Goal: Transaction & Acquisition: Download file/media

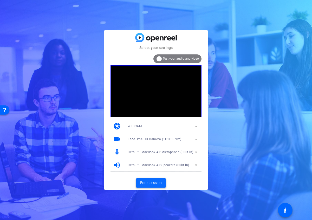
click at [153, 181] on span "Enter session" at bounding box center [151, 182] width 22 height 5
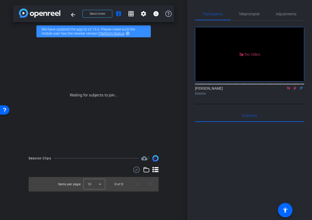
click at [288, 90] on icon at bounding box center [288, 88] width 3 height 3
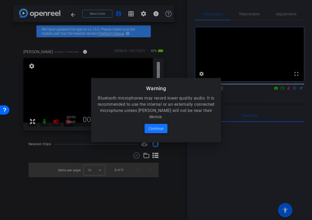
click at [161, 129] on span "Continue" at bounding box center [155, 129] width 15 height 6
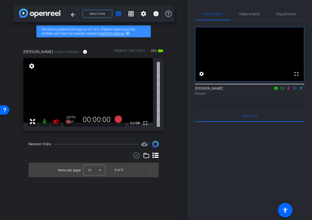
click at [287, 90] on icon at bounding box center [288, 88] width 3 height 3
click at [56, 121] on icon at bounding box center [55, 121] width 5 height 5
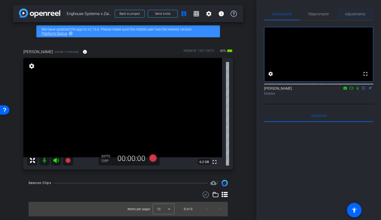
click at [311, 9] on span "Adjustments" at bounding box center [355, 14] width 21 height 12
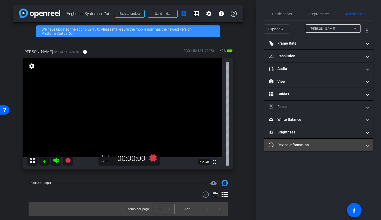
click at [309, 144] on mat-panel-title "Device Information" at bounding box center [315, 145] width 93 height 5
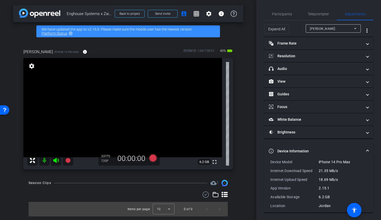
click at [308, 143] on mat-expansion-panel-header "Device Information" at bounding box center [318, 151] width 109 height 17
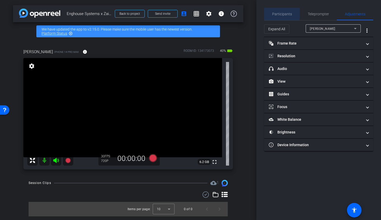
click at [278, 13] on span "Participants" at bounding box center [282, 14] width 20 height 4
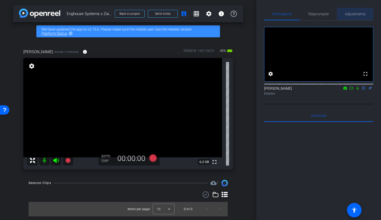
click at [311, 13] on span "Adjustments" at bounding box center [355, 14] width 21 height 4
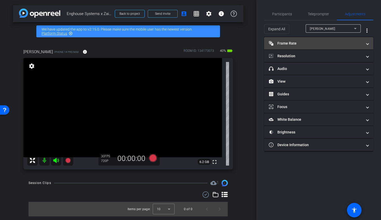
click at [311, 44] on mat-panel-title "Frame Rate Frame Rate" at bounding box center [315, 43] width 93 height 5
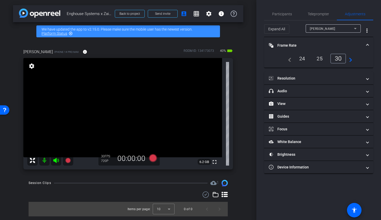
click at [302, 59] on div "24" at bounding box center [302, 58] width 14 height 9
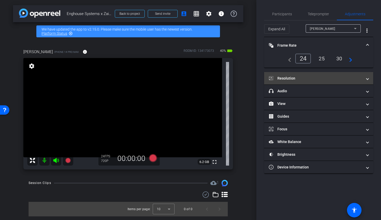
click at [300, 80] on mat-panel-title "Resolution" at bounding box center [315, 78] width 93 height 5
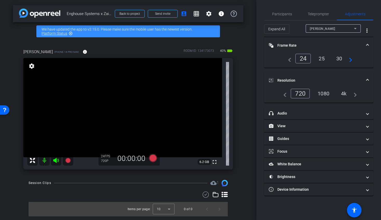
click at [311, 93] on div "1080" at bounding box center [323, 93] width 19 height 9
click at [311, 71] on mat-accordion "Frame Rate Frame Rate navigate_before 24 25 30 navigate_next Resolution navigat…" at bounding box center [318, 116] width 109 height 159
click at [310, 79] on mat-panel-title "Resolution" at bounding box center [315, 80] width 93 height 5
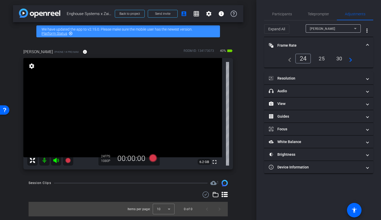
click at [302, 40] on mat-expansion-panel-header "Frame Rate Frame Rate" at bounding box center [318, 45] width 109 height 17
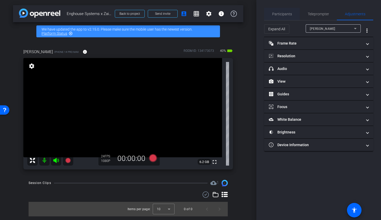
click at [282, 12] on span "Participants" at bounding box center [282, 14] width 20 height 4
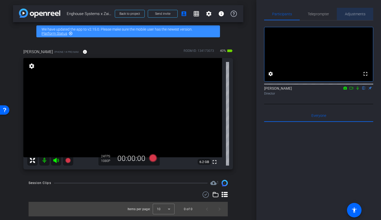
click at [311, 13] on span "Adjustments" at bounding box center [355, 14] width 21 height 4
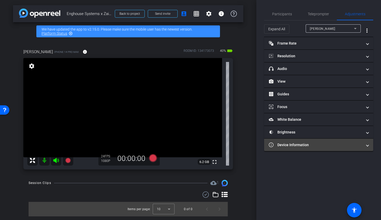
click at [309, 145] on mat-panel-title "Device Information" at bounding box center [315, 145] width 93 height 5
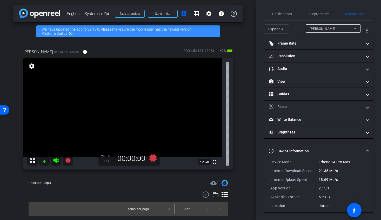
click at [309, 144] on mat-expansion-panel-header "Device Information" at bounding box center [318, 151] width 109 height 17
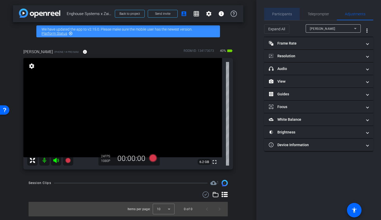
click at [283, 16] on span "Participants" at bounding box center [282, 14] width 20 height 12
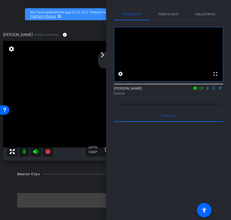
click at [105, 58] on mat-icon "arrow_forward_ios" at bounding box center [102, 55] width 6 height 6
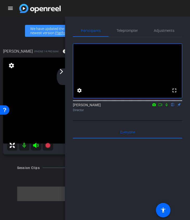
click at [62, 72] on mat-icon "arrow_forward_ios" at bounding box center [61, 72] width 6 height 6
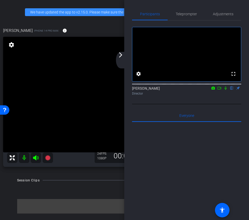
click at [124, 57] on div "arrow_back_ios_new arrow_forward_ios" at bounding box center [121, 60] width 11 height 17
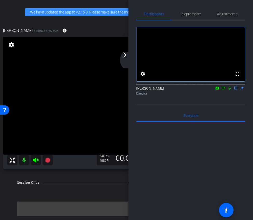
click at [123, 56] on mat-icon "arrow_forward_ios" at bounding box center [125, 55] width 6 height 6
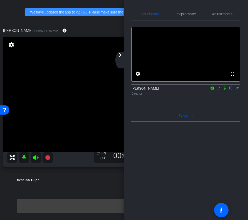
click at [120, 56] on mat-icon "arrow_forward_ios" at bounding box center [120, 55] width 6 height 6
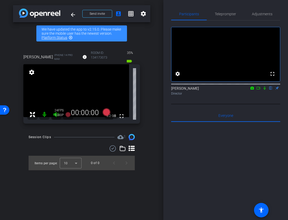
click at [258, 90] on icon at bounding box center [258, 88] width 4 height 4
click at [265, 90] on icon at bounding box center [264, 88] width 4 height 4
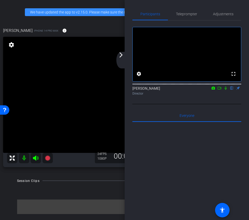
click at [125, 57] on div "arrow_back_ios_new arrow_forward_ios" at bounding box center [122, 60] width 11 height 17
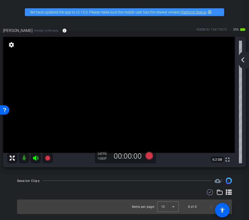
click at [246, 59] on div "arrow_back_ios_new arrow_forward_ios" at bounding box center [244, 60] width 11 height 17
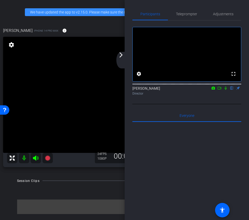
click at [221, 90] on icon at bounding box center [220, 88] width 4 height 4
click at [121, 58] on mat-icon "arrow_forward_ios" at bounding box center [121, 55] width 6 height 6
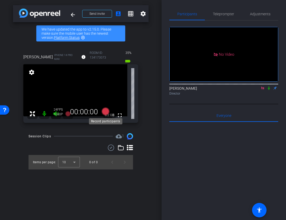
click at [105, 110] on icon at bounding box center [106, 111] width 8 height 8
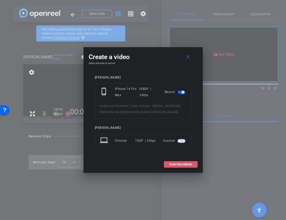
click at [174, 164] on span "START RECORDING" at bounding box center [181, 165] width 23 height 3
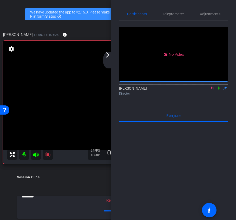
click at [106, 56] on mat-icon "arrow_forward_ios" at bounding box center [107, 55] width 6 height 6
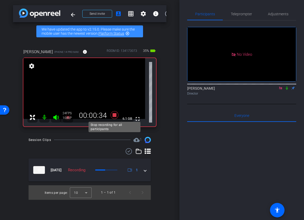
click at [113, 115] on icon at bounding box center [114, 115] width 8 height 8
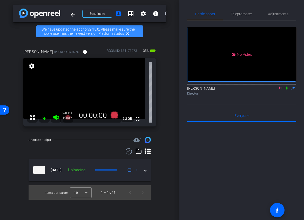
click at [288, 90] on icon at bounding box center [287, 88] width 4 height 4
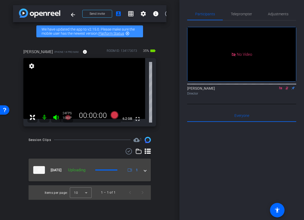
click at [141, 170] on div "Sep 29, 2025 Uploading 1" at bounding box center [88, 170] width 111 height 8
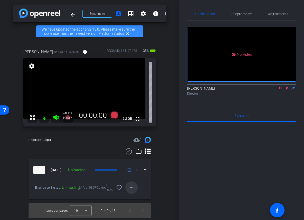
click at [131, 193] on span at bounding box center [131, 188] width 12 height 12
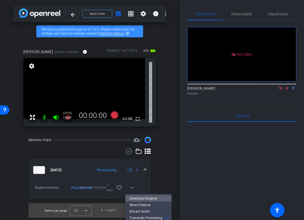
click at [144, 201] on span "Download Original" at bounding box center [149, 199] width 38 height 6
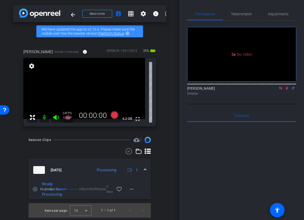
click at [287, 90] on icon at bounding box center [287, 88] width 4 height 4
click at [281, 90] on icon at bounding box center [281, 88] width 4 height 4
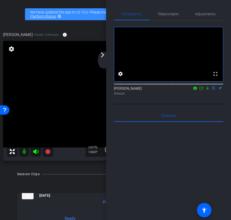
click at [102, 60] on div "arrow_back_ios_new arrow_forward_ios" at bounding box center [103, 60] width 11 height 17
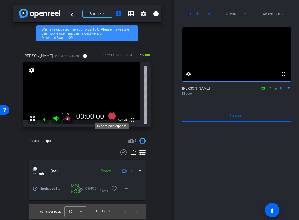
click at [112, 118] on icon at bounding box center [112, 116] width 8 height 8
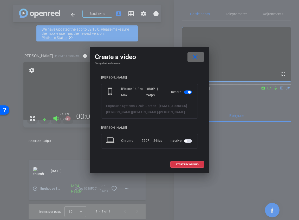
click at [193, 56] on mat-icon "close" at bounding box center [194, 57] width 6 height 6
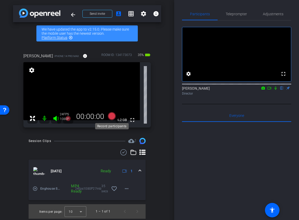
click at [110, 117] on icon at bounding box center [112, 116] width 8 height 8
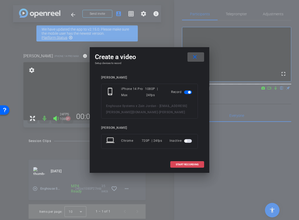
click at [179, 165] on span "START RECORDING" at bounding box center [186, 165] width 23 height 3
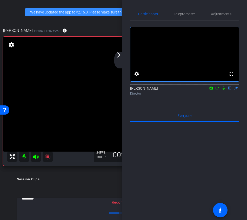
click at [119, 62] on div "arrow_back_ios_new arrow_forward_ios" at bounding box center [119, 60] width 11 height 17
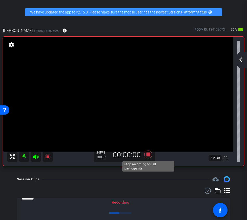
click at [150, 158] on icon at bounding box center [148, 154] width 12 height 9
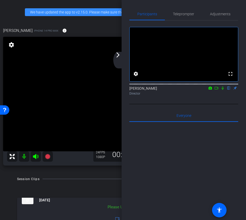
click at [120, 59] on div "arrow_back_ios_new arrow_forward_ios" at bounding box center [118, 60] width 11 height 17
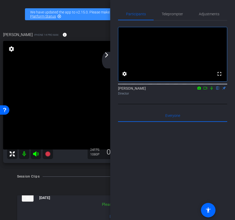
click at [107, 52] on video at bounding box center [112, 95] width 218 height 109
click at [109, 59] on div "arrow_back_ios_new arrow_forward_ios" at bounding box center [107, 60] width 11 height 17
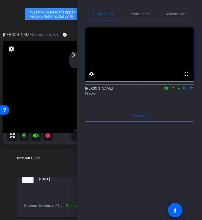
click at [75, 57] on mat-icon "arrow_forward_ios" at bounding box center [73, 55] width 6 height 6
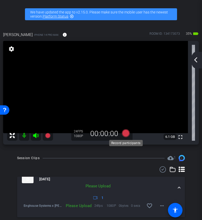
click at [127, 134] on icon at bounding box center [125, 134] width 8 height 8
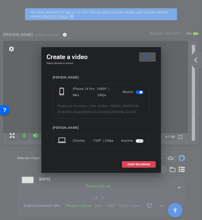
click at [137, 166] on span "START RECORDING" at bounding box center [138, 165] width 23 height 3
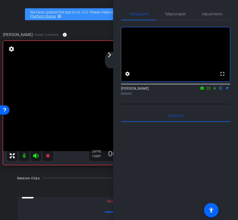
click at [113, 57] on div "arrow_back_ios_new arrow_forward_ios" at bounding box center [110, 60] width 11 height 17
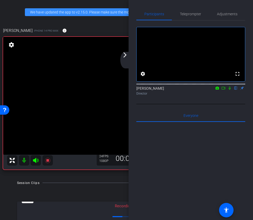
click at [229, 90] on icon at bounding box center [230, 88] width 2 height 3
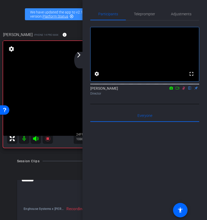
click at [80, 52] on mat-icon "arrow_forward_ios" at bounding box center [79, 55] width 6 height 6
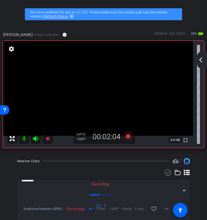
click at [201, 59] on mat-icon "arrow_back_ios_new" at bounding box center [201, 60] width 6 height 6
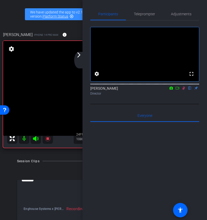
click at [184, 90] on icon at bounding box center [184, 88] width 3 height 3
click at [77, 57] on mat-icon "arrow_forward_ios" at bounding box center [79, 55] width 6 height 6
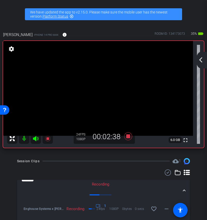
click at [200, 58] on mat-icon "arrow_back_ios_new" at bounding box center [201, 60] width 6 height 6
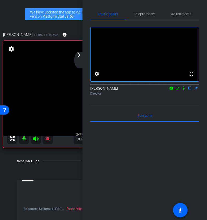
click at [83, 62] on div "arrow_back_ios_new arrow_forward_ios" at bounding box center [79, 60] width 11 height 17
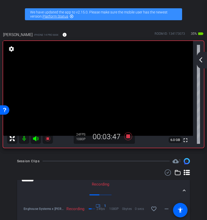
click at [199, 59] on mat-icon "arrow_back_ios_new" at bounding box center [201, 60] width 6 height 6
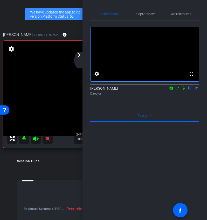
click at [182, 90] on icon at bounding box center [184, 88] width 4 height 4
click at [183, 90] on icon at bounding box center [184, 88] width 3 height 3
click at [80, 57] on mat-icon "arrow_forward_ios" at bounding box center [79, 55] width 6 height 6
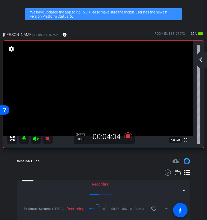
click at [201, 60] on mat-icon "arrow_back_ios_new" at bounding box center [201, 60] width 6 height 6
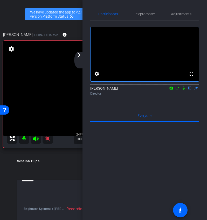
click at [184, 90] on icon at bounding box center [184, 88] width 4 height 4
click at [80, 57] on mat-icon "arrow_forward_ios" at bounding box center [79, 55] width 6 height 6
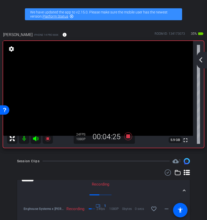
click at [204, 60] on mat-icon "arrow_back_ios_new" at bounding box center [201, 60] width 6 height 6
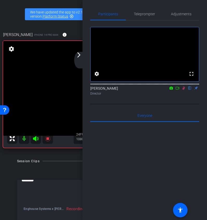
click at [184, 90] on icon at bounding box center [184, 88] width 3 height 3
click at [80, 57] on mat-icon "arrow_forward_ios" at bounding box center [79, 55] width 6 height 6
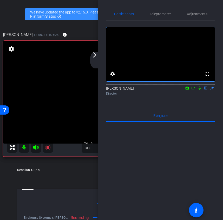
click at [95, 58] on div "arrow_back_ios_new arrow_forward_ios" at bounding box center [95, 60] width 11 height 17
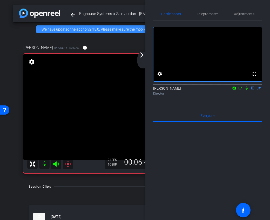
click at [246, 90] on icon at bounding box center [247, 88] width 2 height 3
click at [246, 90] on icon at bounding box center [246, 88] width 3 height 3
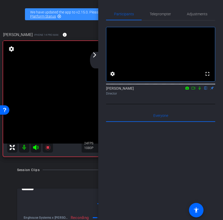
click at [93, 56] on mat-icon "arrow_forward_ios" at bounding box center [94, 55] width 6 height 6
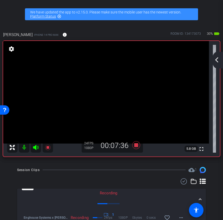
click at [217, 61] on mat-icon "arrow_back_ios_new" at bounding box center [216, 60] width 6 height 6
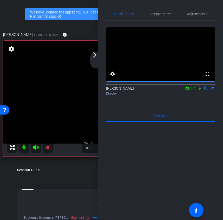
click at [199, 90] on icon at bounding box center [199, 88] width 2 height 3
click at [94, 57] on mat-icon "arrow_forward_ios" at bounding box center [94, 55] width 6 height 6
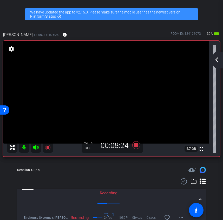
click at [213, 61] on mat-icon "arrow_back_ios_new" at bounding box center [216, 60] width 6 height 6
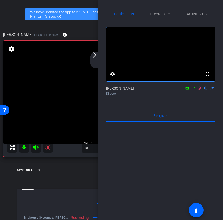
click at [200, 90] on icon at bounding box center [199, 88] width 3 height 3
click at [99, 59] on div "arrow_back_ios_new arrow_forward_ios" at bounding box center [95, 60] width 11 height 17
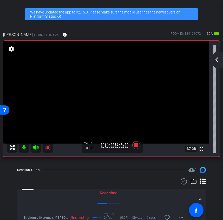
click at [217, 58] on mat-icon "arrow_back_ios_new" at bounding box center [216, 60] width 6 height 6
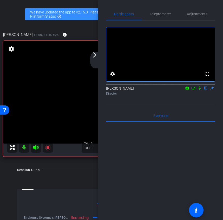
click at [200, 90] on icon at bounding box center [199, 88] width 2 height 3
click at [93, 57] on mat-icon "arrow_forward_ios" at bounding box center [94, 55] width 6 height 6
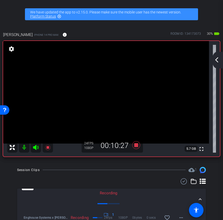
click at [216, 62] on mat-icon "arrow_back_ios_new" at bounding box center [216, 60] width 6 height 6
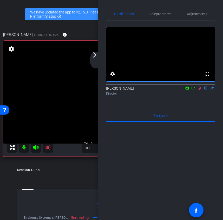
click at [198, 96] on div "Ariam Eqbe flip Director" at bounding box center [160, 91] width 109 height 10
click at [199, 90] on icon at bounding box center [199, 88] width 4 height 4
click at [93, 57] on mat-icon "arrow_forward_ios" at bounding box center [94, 55] width 6 height 6
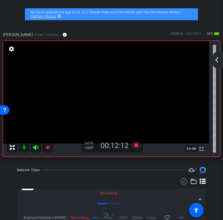
click at [218, 58] on mat-icon "arrow_back_ios_new" at bounding box center [216, 60] width 6 height 6
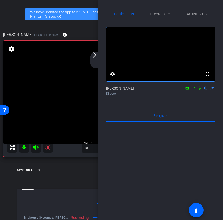
click at [199, 90] on icon at bounding box center [199, 88] width 4 height 4
click at [91, 56] on mat-icon "arrow_forward_ios" at bounding box center [94, 55] width 6 height 6
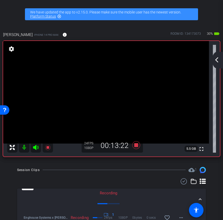
click at [216, 63] on mat-icon "arrow_back_ios_new" at bounding box center [216, 60] width 6 height 6
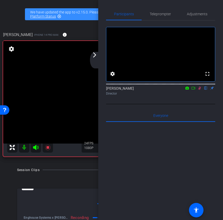
click at [96, 55] on mat-icon "arrow_forward_ios" at bounding box center [94, 55] width 6 height 6
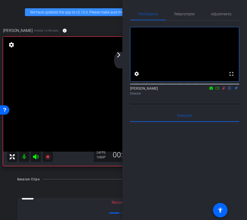
click at [123, 57] on div "arrow_back_ios_new arrow_forward_ios" at bounding box center [119, 60] width 11 height 17
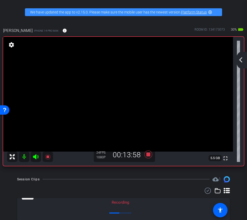
click at [242, 59] on mat-icon "arrow_back_ios_new" at bounding box center [241, 60] width 6 height 6
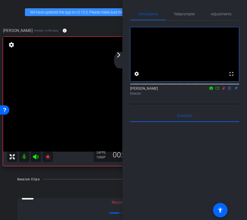
click at [223, 90] on icon at bounding box center [223, 88] width 4 height 4
click at [223, 90] on icon at bounding box center [223, 88] width 2 height 3
click at [120, 57] on mat-icon "arrow_forward_ios" at bounding box center [119, 55] width 6 height 6
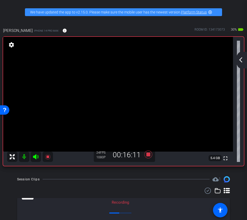
click at [241, 59] on mat-icon "arrow_back_ios_new" at bounding box center [241, 60] width 6 height 6
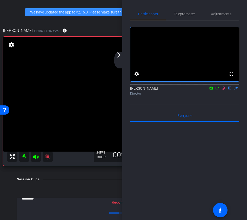
click at [224, 90] on icon at bounding box center [223, 88] width 4 height 4
click at [116, 56] on mat-icon "arrow_forward_ios" at bounding box center [119, 55] width 6 height 6
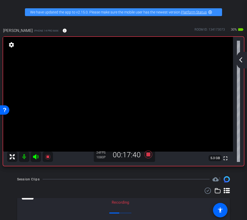
click at [238, 58] on mat-icon "arrow_back_ios_new" at bounding box center [241, 60] width 6 height 6
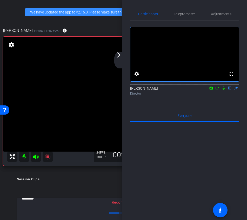
click at [118, 53] on mat-icon "arrow_forward_ios" at bounding box center [119, 55] width 6 height 6
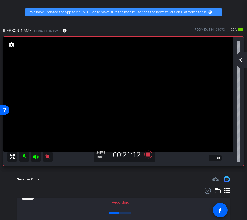
click at [246, 60] on div "arrow_back_ios_new arrow_forward_ios" at bounding box center [241, 60] width 11 height 17
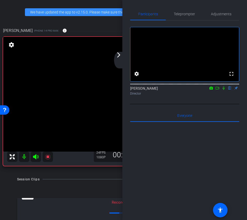
click at [224, 90] on icon at bounding box center [223, 88] width 2 height 3
click at [223, 90] on icon at bounding box center [223, 88] width 4 height 4
click at [117, 55] on mat-icon "arrow_forward_ios" at bounding box center [119, 55] width 6 height 6
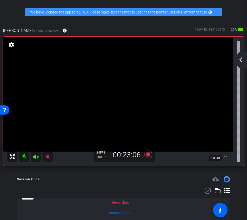
click at [238, 61] on mat-icon "arrow_back_ios_new" at bounding box center [241, 60] width 6 height 6
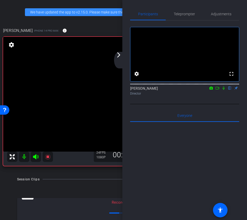
click at [224, 90] on icon at bounding box center [223, 88] width 2 height 3
click at [224, 86] on div at bounding box center [184, 84] width 109 height 4
click at [224, 90] on icon at bounding box center [223, 88] width 4 height 4
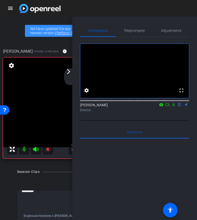
click at [72, 78] on div "arrow_back_ios_new arrow_forward_ios" at bounding box center [69, 77] width 11 height 17
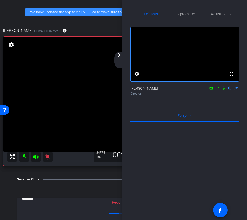
click at [120, 58] on div "arrow_back_ios_new arrow_forward_ios" at bounding box center [119, 60] width 11 height 17
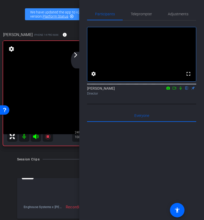
click at [76, 53] on mat-icon "arrow_forward_ios" at bounding box center [75, 55] width 6 height 6
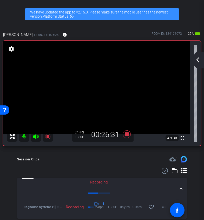
click at [198, 63] on div "arrow_back_ios_new arrow_forward_ios" at bounding box center [198, 60] width 11 height 17
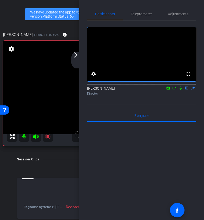
click at [76, 56] on mat-icon "arrow_forward_ios" at bounding box center [75, 55] width 6 height 6
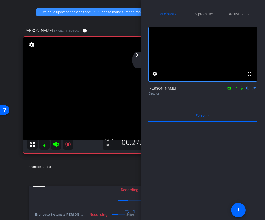
click at [139, 57] on mat-icon "arrow_forward_ios" at bounding box center [137, 55] width 6 height 6
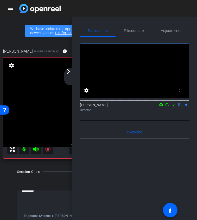
click at [69, 74] on mat-icon "arrow_forward_ios" at bounding box center [68, 72] width 6 height 6
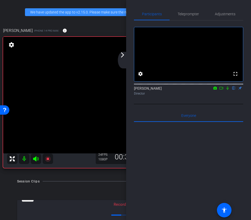
click at [124, 59] on div "arrow_back_ios_new arrow_forward_ios" at bounding box center [123, 60] width 11 height 17
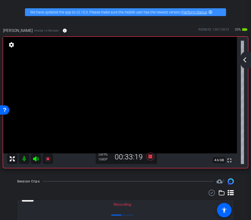
click at [244, 59] on mat-icon "arrow_back_ios_new" at bounding box center [244, 60] width 6 height 6
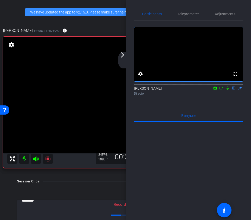
click at [122, 57] on mat-icon "arrow_forward_ios" at bounding box center [122, 55] width 6 height 6
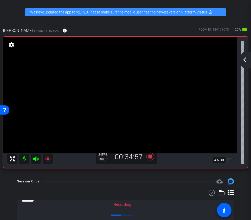
click at [240, 55] on div "fullscreen settings 4.5 GB" at bounding box center [125, 102] width 244 height 131
click at [245, 58] on mat-icon "arrow_back_ios_new" at bounding box center [244, 60] width 6 height 6
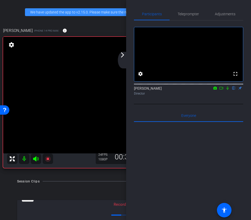
click at [119, 58] on div "arrow_back_ios_new arrow_forward_ios" at bounding box center [123, 60] width 11 height 17
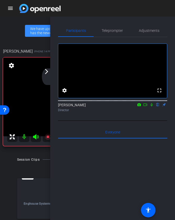
click at [48, 71] on mat-icon "arrow_forward_ios" at bounding box center [46, 72] width 6 height 6
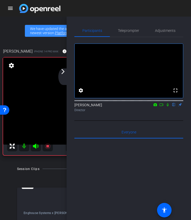
click at [66, 71] on mat-icon "arrow_forward_ios" at bounding box center [63, 72] width 6 height 6
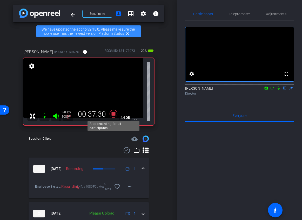
click at [114, 114] on icon at bounding box center [113, 114] width 8 height 8
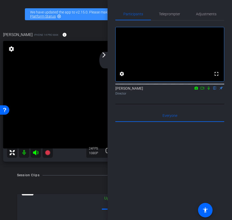
click at [107, 54] on div "arrow_back_ios_new arrow_forward_ios" at bounding box center [104, 60] width 11 height 17
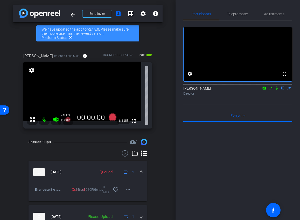
click at [232, 104] on div "fullscreen settings Ariam Eqbe flip Director" at bounding box center [238, 63] width 109 height 84
click at [271, 90] on icon at bounding box center [271, 88] width 4 height 4
click at [284, 90] on icon at bounding box center [283, 88] width 2 height 3
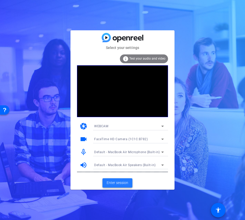
click at [114, 183] on span "Enter session" at bounding box center [117, 182] width 22 height 5
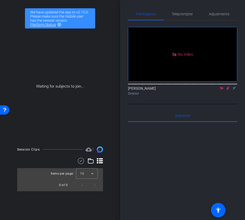
click at [227, 90] on icon at bounding box center [227, 88] width 3 height 3
click at [221, 90] on icon at bounding box center [221, 88] width 4 height 4
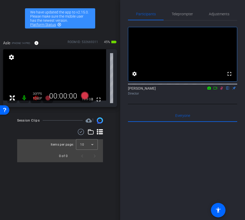
click at [221, 90] on icon at bounding box center [221, 88] width 3 height 3
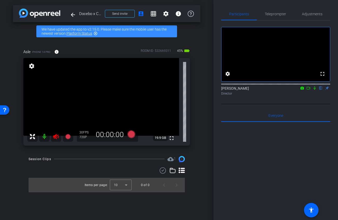
click at [57, 137] on icon at bounding box center [56, 137] width 6 height 6
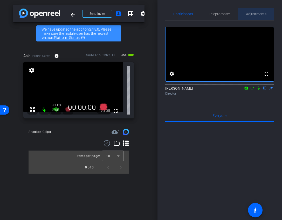
click at [244, 12] on span "Adjustments" at bounding box center [256, 14] width 21 height 4
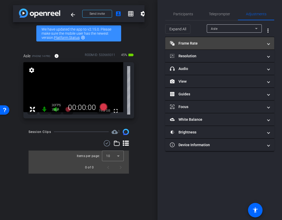
click at [220, 46] on mat-panel-title "Frame Rate Frame Rate" at bounding box center [216, 43] width 93 height 5
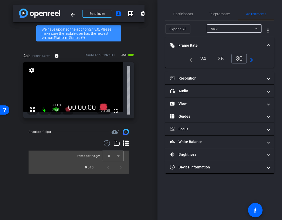
click at [197, 61] on div "24" at bounding box center [204, 58] width 14 height 9
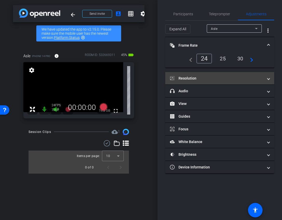
click at [211, 81] on mat-expansion-panel-header "Resolution" at bounding box center [219, 78] width 109 height 12
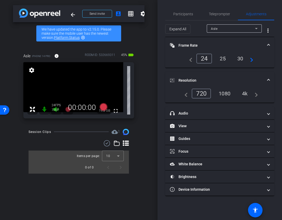
click at [222, 94] on div "1080" at bounding box center [224, 93] width 19 height 9
click at [244, 76] on mat-expansion-panel-header "Resolution" at bounding box center [219, 80] width 109 height 17
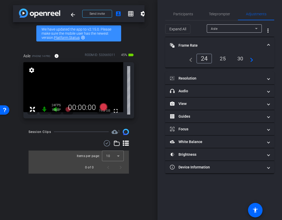
click at [237, 43] on mat-panel-title "Frame Rate Frame Rate" at bounding box center [216, 45] width 93 height 5
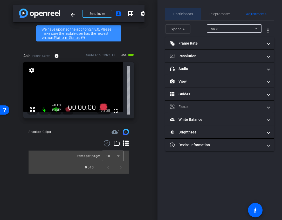
click at [176, 13] on span "Participants" at bounding box center [183, 14] width 20 height 4
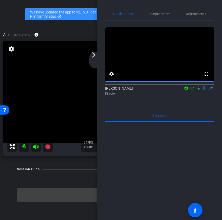
click at [95, 56] on mat-icon "arrow_forward_ios" at bounding box center [93, 55] width 6 height 6
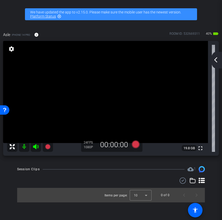
click at [217, 60] on mat-icon "arrow_back_ios_new" at bounding box center [215, 60] width 6 height 6
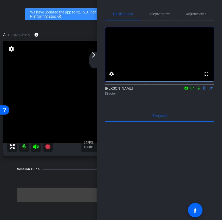
click at [192, 90] on icon at bounding box center [192, 88] width 4 height 4
click at [198, 90] on icon at bounding box center [198, 88] width 4 height 4
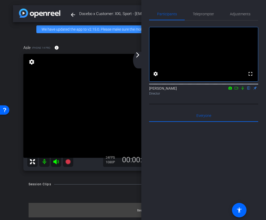
click at [139, 56] on mat-icon "arrow_forward_ios" at bounding box center [137, 55] width 6 height 6
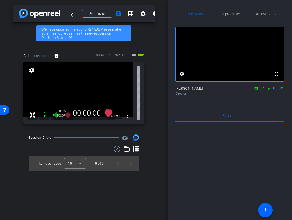
click at [244, 90] on icon at bounding box center [263, 88] width 4 height 4
click at [109, 117] on icon at bounding box center [108, 112] width 12 height 9
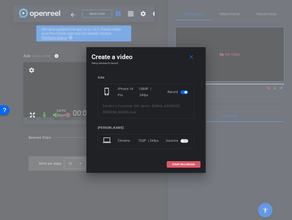
click at [183, 160] on span at bounding box center [183, 165] width 33 height 12
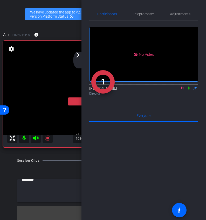
click at [79, 56] on mat-icon "arrow_forward_ios" at bounding box center [78, 55] width 6 height 6
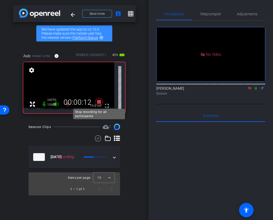
click at [99, 102] on icon at bounding box center [99, 102] width 8 height 8
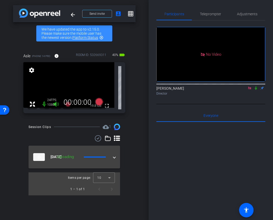
click at [114, 159] on span at bounding box center [114, 156] width 2 height 5
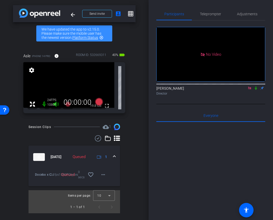
click at [244, 90] on icon at bounding box center [256, 88] width 4 height 4
click at [104, 177] on mat-icon "more_horiz" at bounding box center [103, 175] width 6 height 6
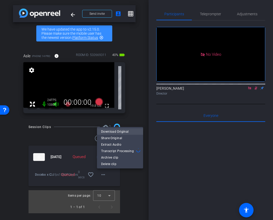
click at [124, 133] on span "Download Original" at bounding box center [120, 132] width 38 height 6
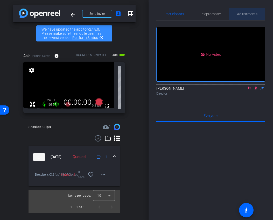
click at [244, 13] on span "Adjustments" at bounding box center [247, 14] width 21 height 4
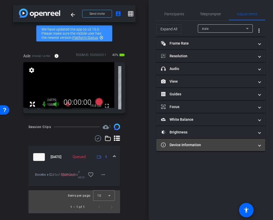
click at [208, 141] on mat-expansion-panel-header "Device Information" at bounding box center [211, 145] width 109 height 12
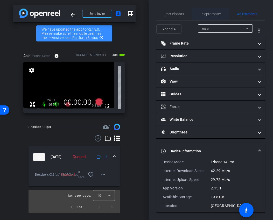
click at [205, 12] on span "Teleprompter" at bounding box center [210, 14] width 21 height 4
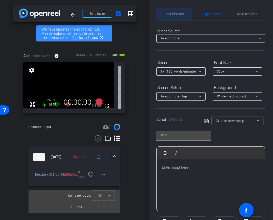
click at [172, 11] on span "Participants" at bounding box center [175, 14] width 20 height 12
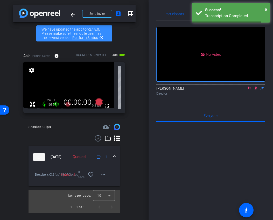
click at [244, 86] on icon at bounding box center [256, 88] width 4 height 4
click at [244, 86] on icon at bounding box center [250, 88] width 4 height 4
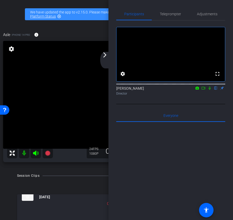
click at [204, 91] on mat-icon at bounding box center [203, 88] width 6 height 5
click at [106, 59] on div "arrow_back_ios_new arrow_forward_ios" at bounding box center [105, 60] width 11 height 17
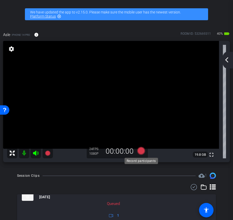
click at [141, 151] on icon at bounding box center [141, 151] width 8 height 8
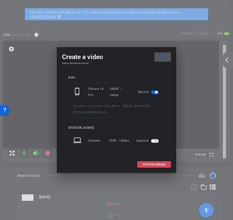
click at [157, 164] on span "START RECORDING" at bounding box center [154, 165] width 23 height 3
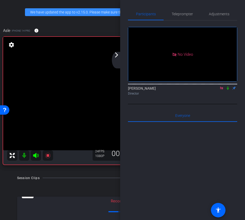
click at [222, 90] on icon at bounding box center [221, 88] width 3 height 3
click at [215, 90] on icon at bounding box center [215, 88] width 4 height 4
click at [113, 57] on mat-icon "arrow_forward_ios" at bounding box center [116, 55] width 6 height 6
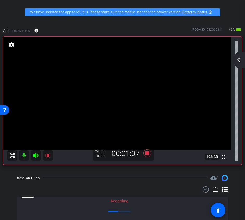
click at [237, 61] on mat-icon "arrow_back_ios_new" at bounding box center [238, 60] width 6 height 6
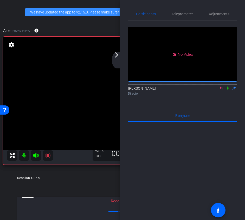
click at [222, 90] on icon at bounding box center [221, 88] width 3 height 3
click at [118, 62] on div "arrow_back_ios_new arrow_forward_ios" at bounding box center [117, 60] width 11 height 17
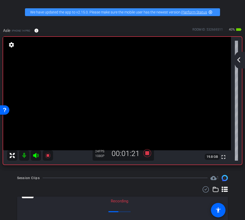
click at [236, 59] on mat-icon "arrow_back_ios_new" at bounding box center [238, 60] width 6 height 6
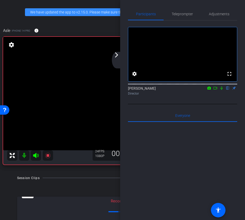
click at [216, 86] on div at bounding box center [182, 84] width 109 height 4
click at [216, 90] on icon at bounding box center [215, 88] width 4 height 4
click at [114, 56] on mat-icon "arrow_forward_ios" at bounding box center [116, 55] width 6 height 6
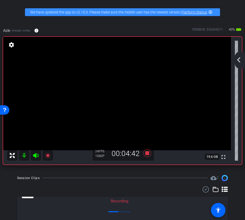
click at [240, 61] on mat-icon "arrow_back_ios_new" at bounding box center [238, 60] width 6 height 6
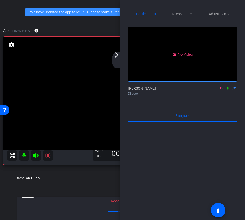
click at [117, 55] on mat-icon "arrow_forward_ios" at bounding box center [116, 55] width 6 height 6
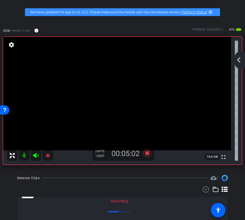
click at [238, 62] on mat-icon "arrow_back_ios_new" at bounding box center [238, 60] width 6 height 6
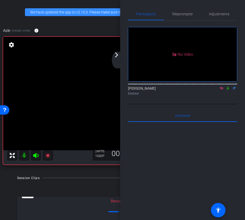
click at [226, 90] on icon at bounding box center [227, 88] width 4 height 4
click at [227, 90] on icon at bounding box center [227, 88] width 3 height 3
click at [228, 90] on icon at bounding box center [227, 88] width 2 height 3
click at [227, 90] on icon at bounding box center [227, 88] width 3 height 3
click at [226, 90] on icon at bounding box center [227, 88] width 4 height 4
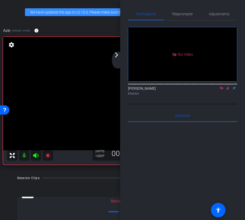
click at [227, 90] on icon at bounding box center [227, 88] width 4 height 4
click at [116, 58] on div "arrow_back_ios_new arrow_forward_ios" at bounding box center [117, 60] width 11 height 17
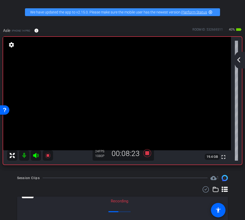
click at [237, 60] on mat-icon "arrow_back_ios_new" at bounding box center [238, 60] width 6 height 6
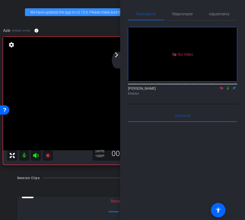
click at [227, 90] on icon at bounding box center [227, 88] width 2 height 3
click at [115, 62] on div "arrow_back_ios_new arrow_forward_ios" at bounding box center [117, 60] width 11 height 17
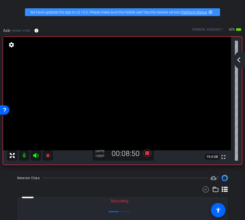
click at [238, 62] on mat-icon "arrow_back_ios_new" at bounding box center [238, 60] width 6 height 6
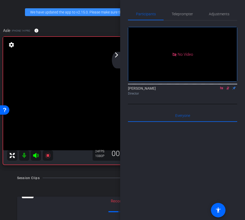
click at [228, 90] on icon at bounding box center [227, 88] width 3 height 3
click at [115, 59] on div "arrow_back_ios_new arrow_forward_ios" at bounding box center [117, 60] width 11 height 17
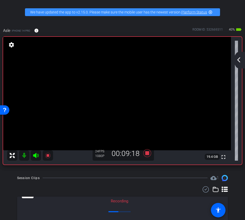
click at [240, 59] on mat-icon "arrow_back_ios_new" at bounding box center [238, 60] width 6 height 6
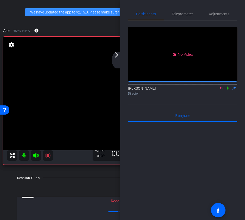
click at [228, 90] on icon at bounding box center [227, 88] width 4 height 4
click at [116, 56] on mat-icon "arrow_forward_ios" at bounding box center [116, 55] width 6 height 6
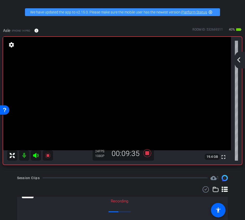
click at [239, 57] on mat-icon "arrow_back_ios_new" at bounding box center [238, 60] width 6 height 6
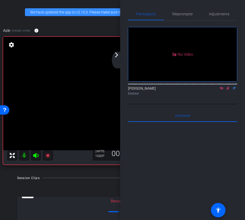
click at [227, 90] on icon at bounding box center [227, 88] width 4 height 4
click at [227, 90] on icon at bounding box center [227, 88] width 2 height 3
click at [227, 90] on icon at bounding box center [227, 88] width 3 height 3
click at [228, 90] on icon at bounding box center [227, 88] width 4 height 4
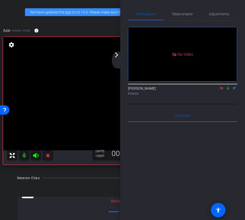
click at [228, 90] on icon at bounding box center [227, 88] width 4 height 4
click at [227, 90] on icon at bounding box center [227, 88] width 4 height 4
click at [118, 60] on div "arrow_back_ios_new arrow_forward_ios" at bounding box center [117, 60] width 11 height 17
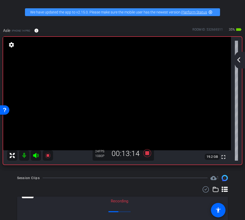
click at [241, 62] on mat-icon "arrow_back_ios_new" at bounding box center [238, 60] width 6 height 6
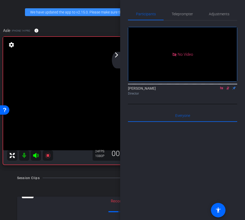
click at [229, 90] on icon at bounding box center [227, 88] width 4 height 4
click at [118, 60] on div "arrow_back_ios_new arrow_forward_ios" at bounding box center [117, 60] width 11 height 17
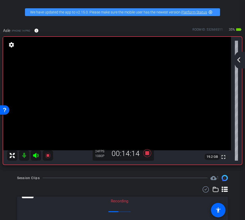
click at [238, 63] on div "arrow_back_ios_new arrow_forward_ios" at bounding box center [239, 60] width 11 height 17
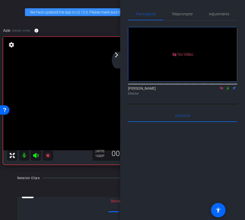
click at [229, 90] on icon at bounding box center [227, 88] width 4 height 4
click at [227, 90] on icon at bounding box center [227, 88] width 4 height 4
click at [118, 59] on div "arrow_back_ios_new arrow_forward_ios" at bounding box center [117, 60] width 11 height 17
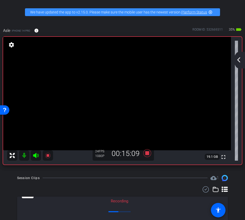
click at [241, 58] on div "arrow_back_ios_new arrow_forward_ios" at bounding box center [239, 60] width 11 height 17
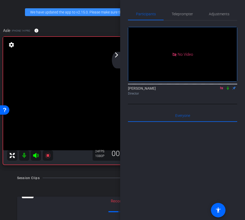
click at [117, 58] on div "arrow_back_ios_new arrow_forward_ios" at bounding box center [117, 60] width 11 height 17
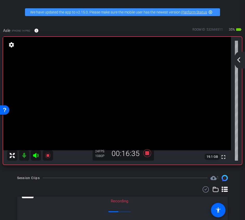
click at [237, 55] on div "arrow_back_ios_new arrow_forward_ios" at bounding box center [239, 60] width 11 height 17
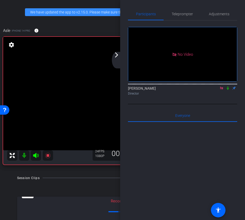
click at [119, 59] on div "arrow_back_ios_new arrow_forward_ios" at bounding box center [117, 60] width 11 height 17
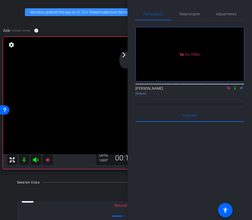
click at [123, 58] on mat-icon "arrow_forward_ios" at bounding box center [124, 55] width 6 height 6
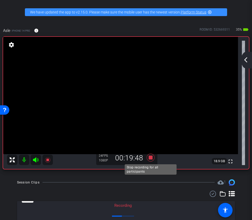
click at [151, 160] on icon at bounding box center [151, 157] width 12 height 9
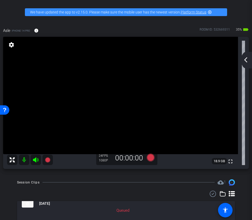
click at [244, 59] on mat-icon "arrow_back_ios_new" at bounding box center [246, 60] width 6 height 6
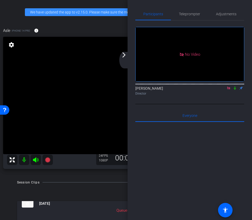
click at [230, 90] on icon at bounding box center [229, 88] width 4 height 4
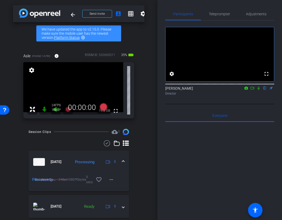
click at [244, 90] on icon at bounding box center [253, 88] width 4 height 4
click at [244, 90] on icon at bounding box center [265, 88] width 4 height 4
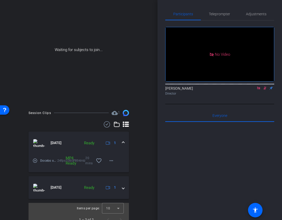
scroll to position [56, 0]
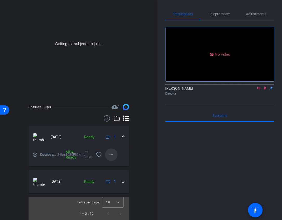
click at [111, 157] on mat-icon "more_horiz" at bounding box center [111, 155] width 6 height 6
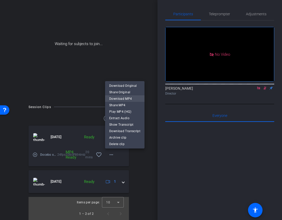
click at [134, 99] on span "Download MP4" at bounding box center [124, 99] width 31 height 6
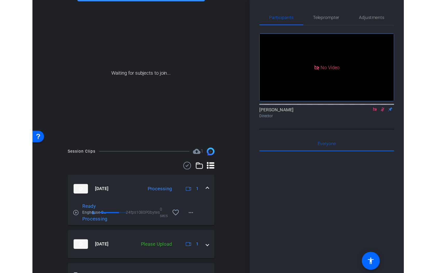
scroll to position [70, 0]
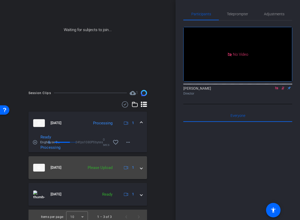
click at [137, 167] on div "Sep 29, 2025 Please Upload 1" at bounding box center [86, 168] width 107 height 8
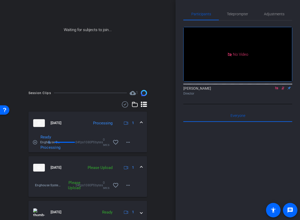
drag, startPoint x: 151, startPoint y: 57, endPoint x: -11, endPoint y: 37, distance: 163.0
click at [0, 37] on html "Accessibility Screen-Reader Guide, Feedback, and Issue Reporting | New window m…" at bounding box center [150, 110] width 300 height 220
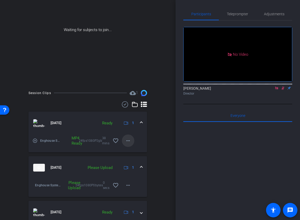
click at [129, 138] on mat-icon "more_horiz" at bounding box center [128, 141] width 6 height 6
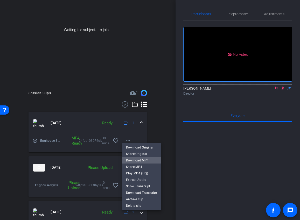
click at [149, 160] on span "Download MP4" at bounding box center [141, 161] width 31 height 6
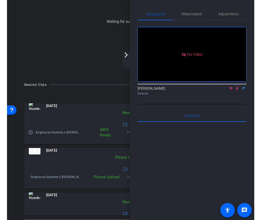
scroll to position [57, 0]
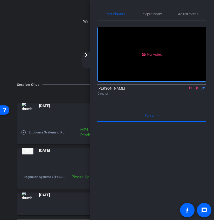
click at [88, 59] on div "arrow_back_ios_new arrow_forward_ios" at bounding box center [87, 60] width 11 height 17
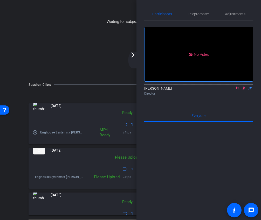
click at [133, 57] on mat-icon "arrow_forward_ios" at bounding box center [133, 55] width 6 height 6
